Goal: Information Seeking & Learning: Learn about a topic

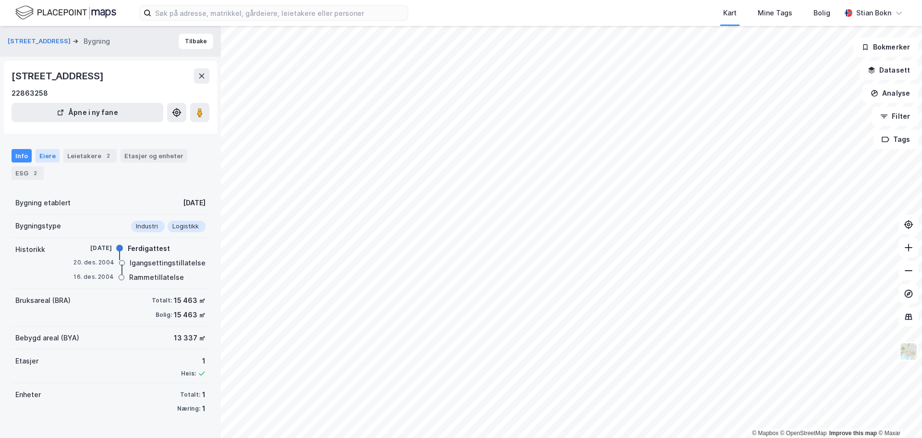
click at [51, 154] on div "Eiere" at bounding box center [48, 155] width 24 height 13
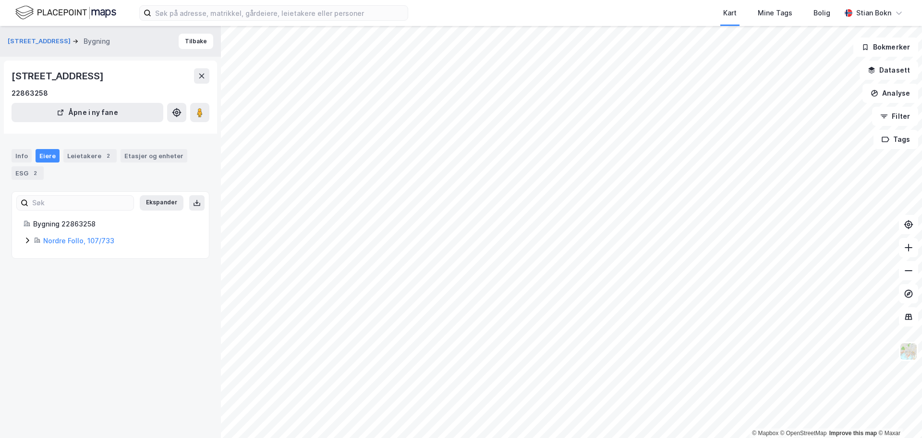
click at [27, 240] on icon at bounding box center [28, 240] width 8 height 8
click at [62, 290] on icon at bounding box center [62, 289] width 3 height 6
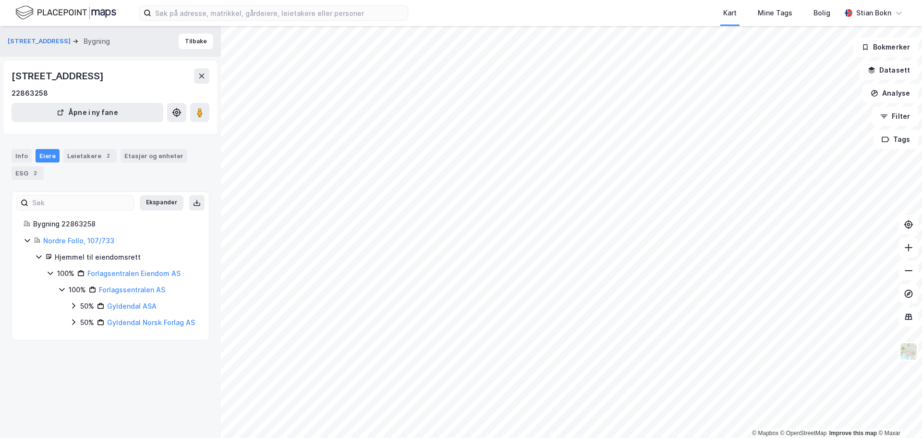
click at [73, 322] on icon at bounding box center [74, 322] width 8 height 8
click at [74, 304] on icon at bounding box center [74, 306] width 8 height 8
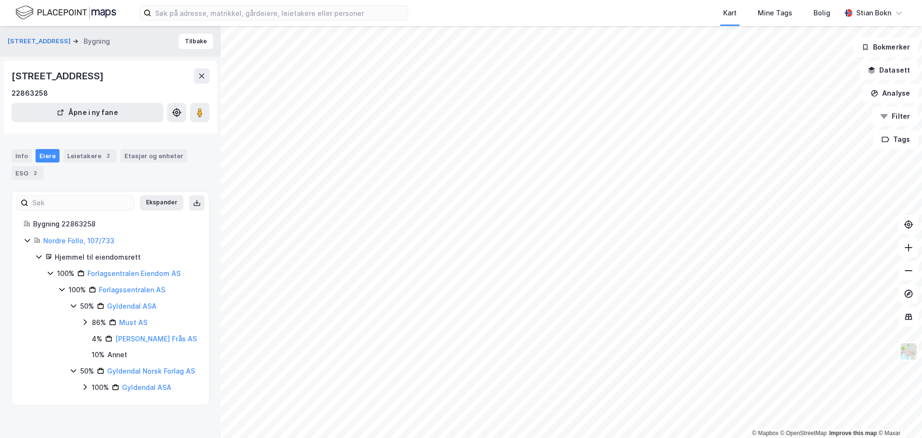
click at [84, 391] on icon at bounding box center [85, 387] width 8 height 8
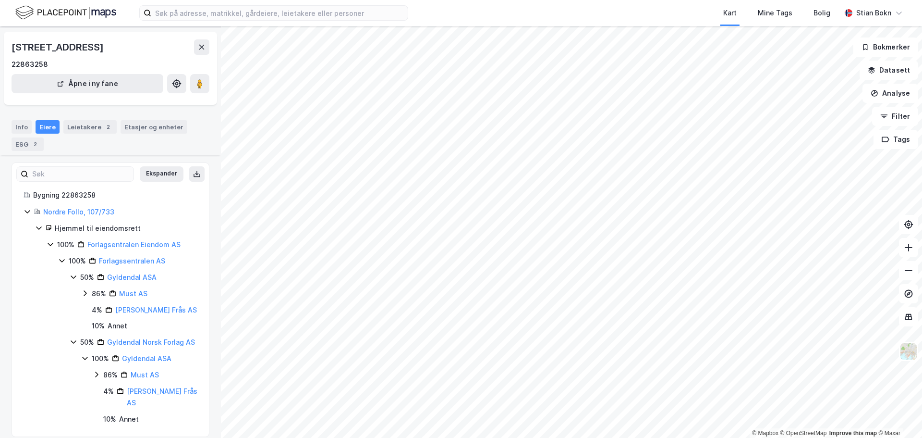
scroll to position [39, 0]
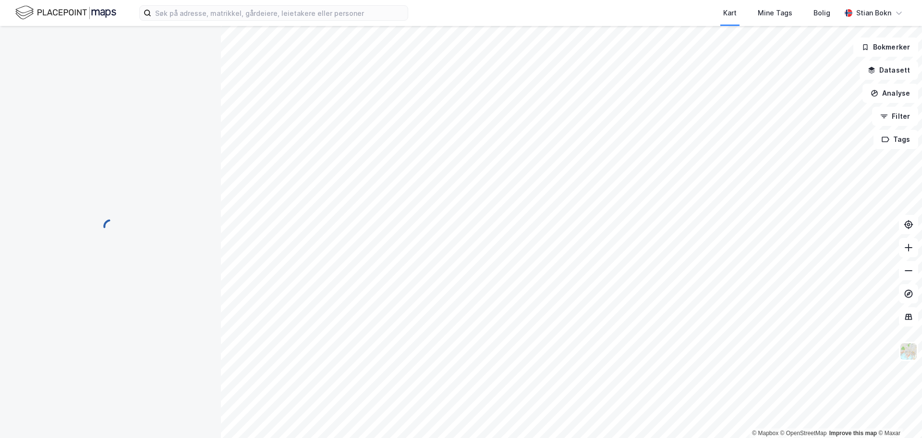
scroll to position [39, 0]
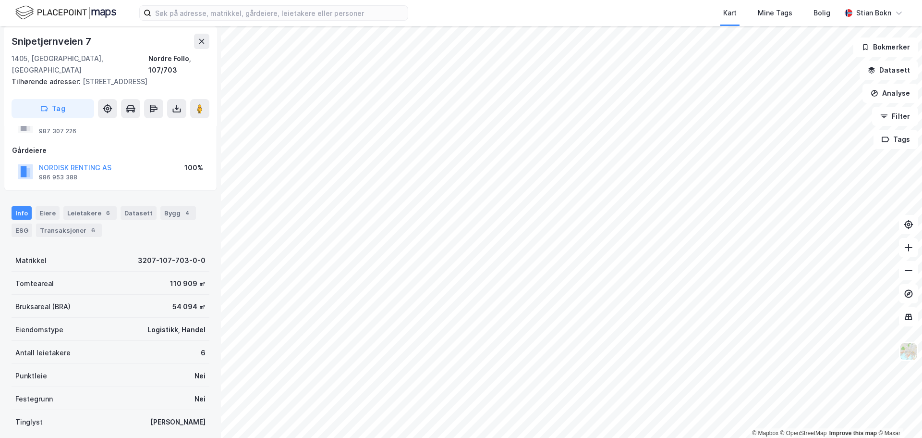
scroll to position [39, 0]
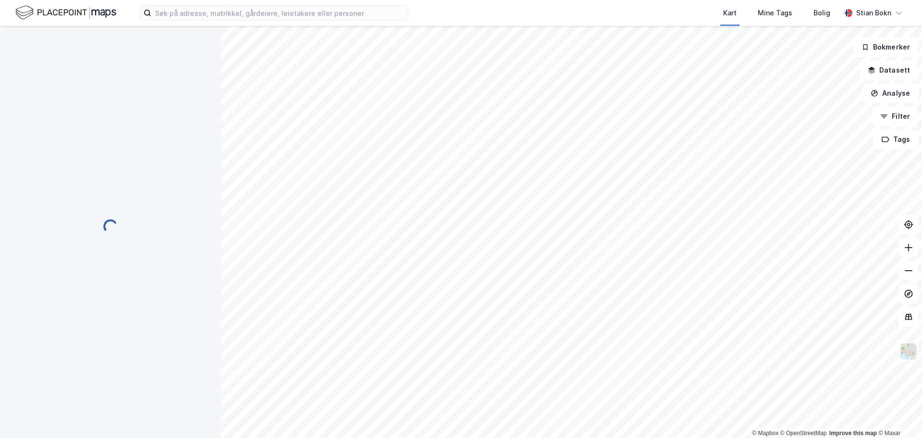
scroll to position [39, 0]
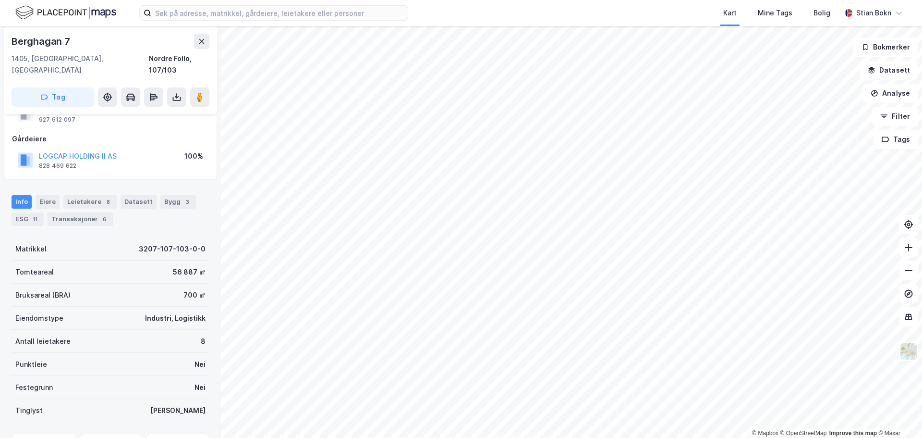
scroll to position [39, 0]
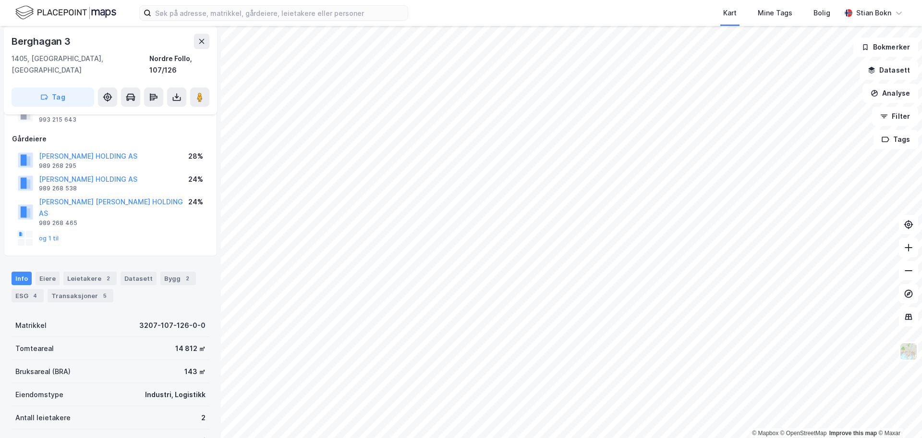
scroll to position [39, 0]
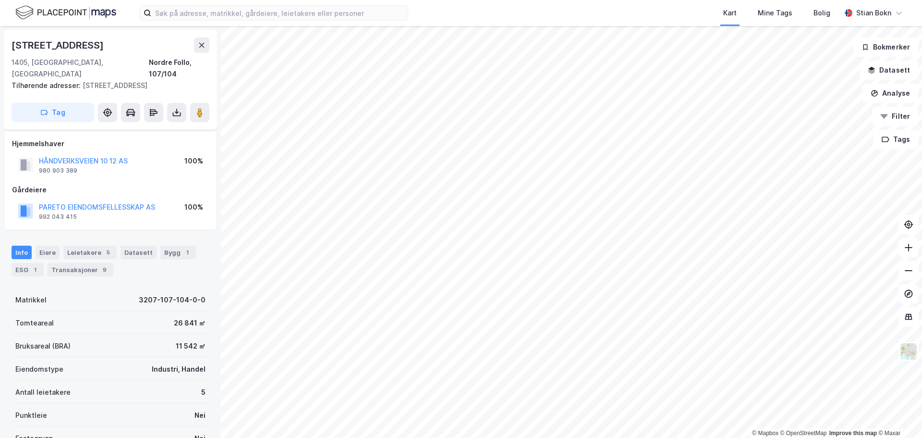
scroll to position [39, 0]
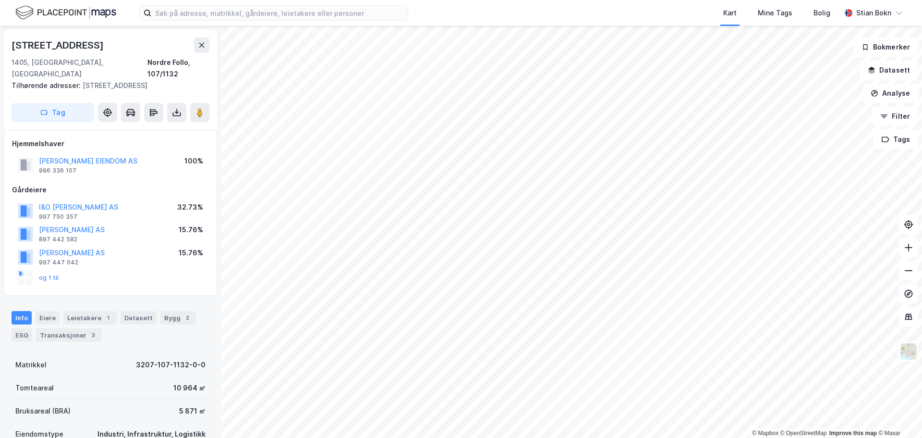
scroll to position [0, 0]
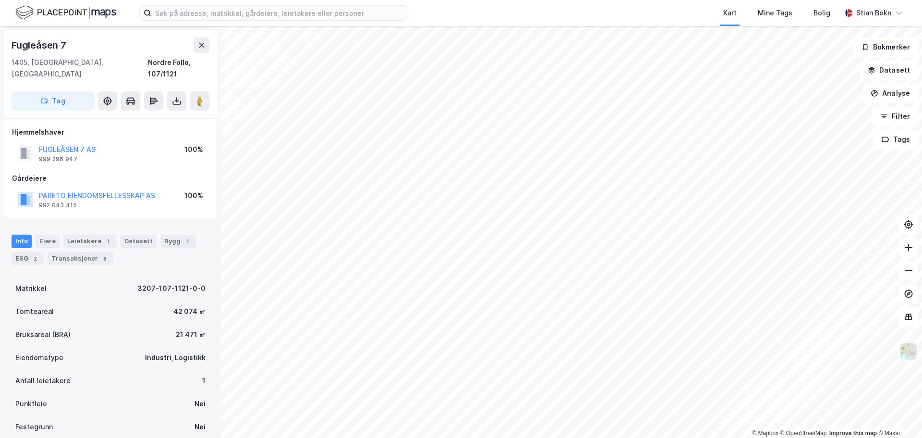
scroll to position [0, 0]
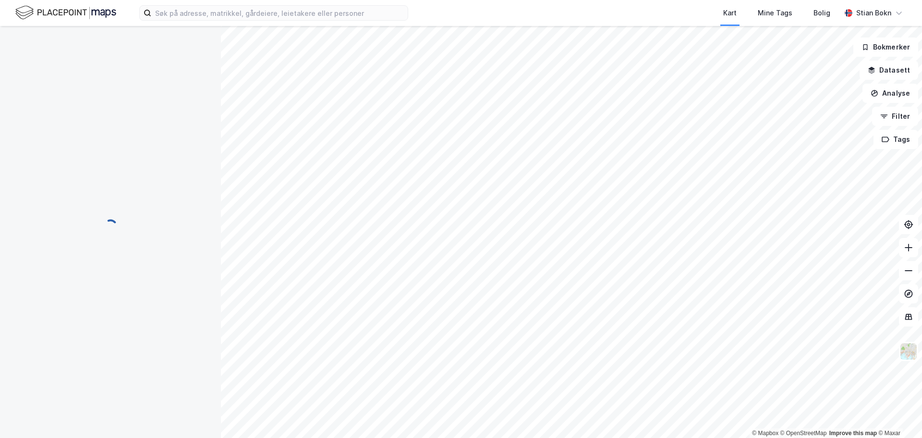
scroll to position [0, 0]
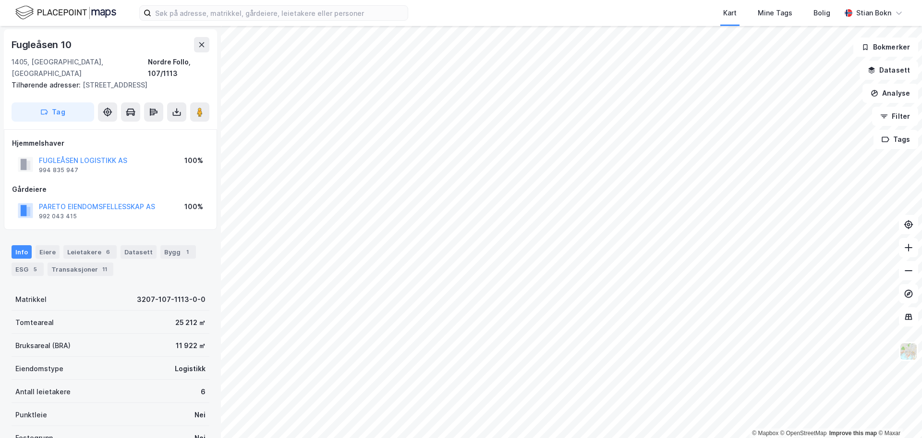
scroll to position [0, 0]
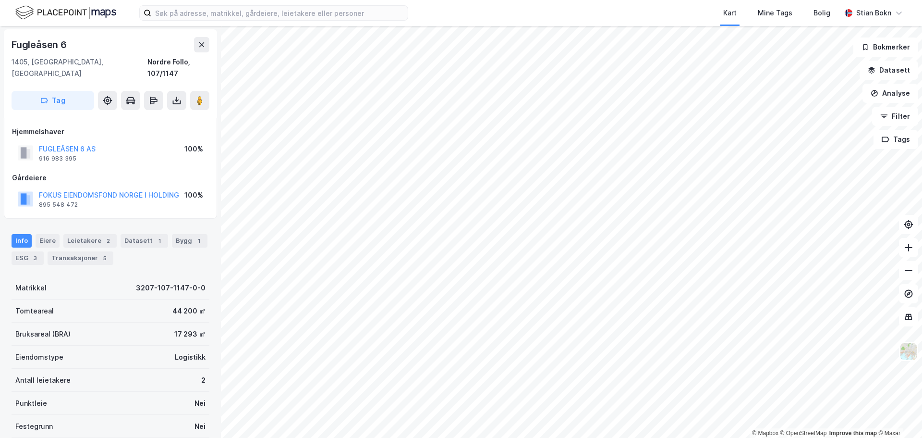
scroll to position [0, 0]
click at [0, 0] on button "FOKUS EIENDOMSFOND NORGE I HOLDING" at bounding box center [0, 0] width 0 height 0
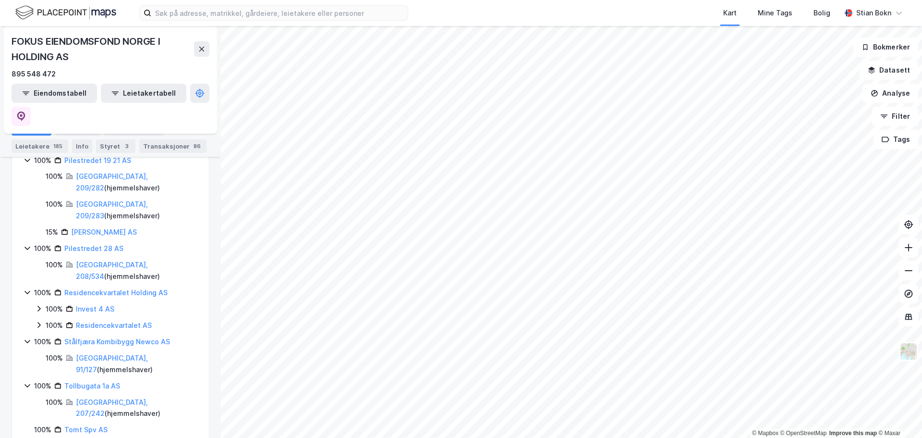
scroll to position [996, 0]
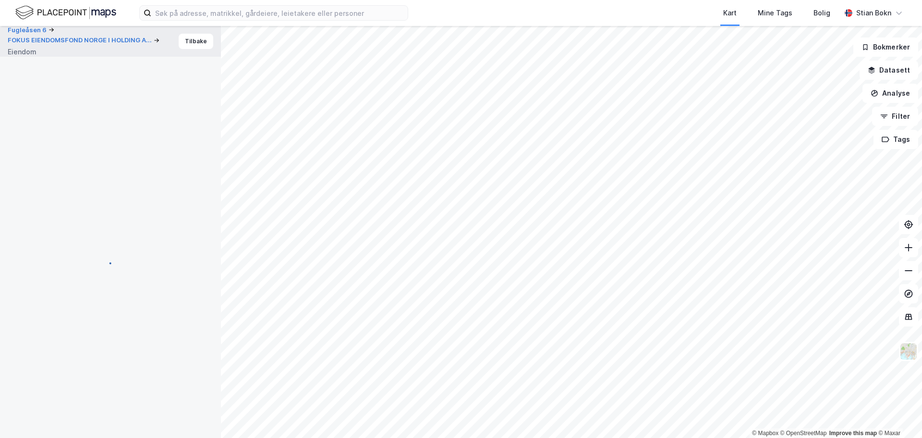
scroll to position [0, 0]
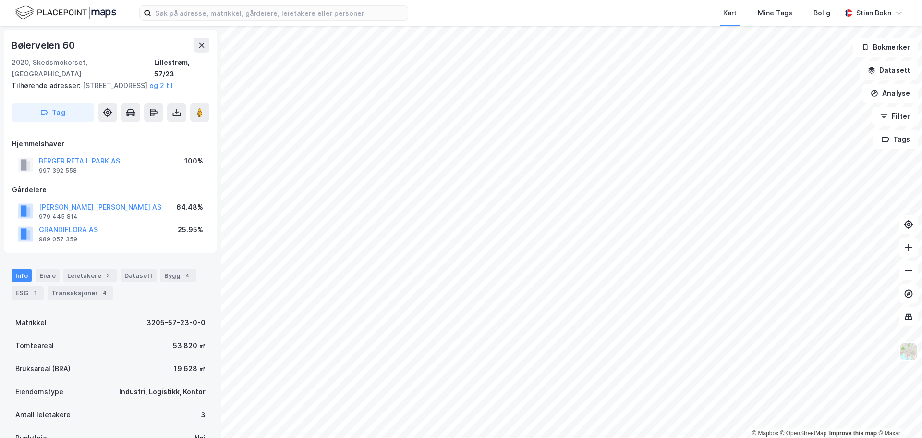
scroll to position [0, 0]
